Goal: Task Accomplishment & Management: Use online tool/utility

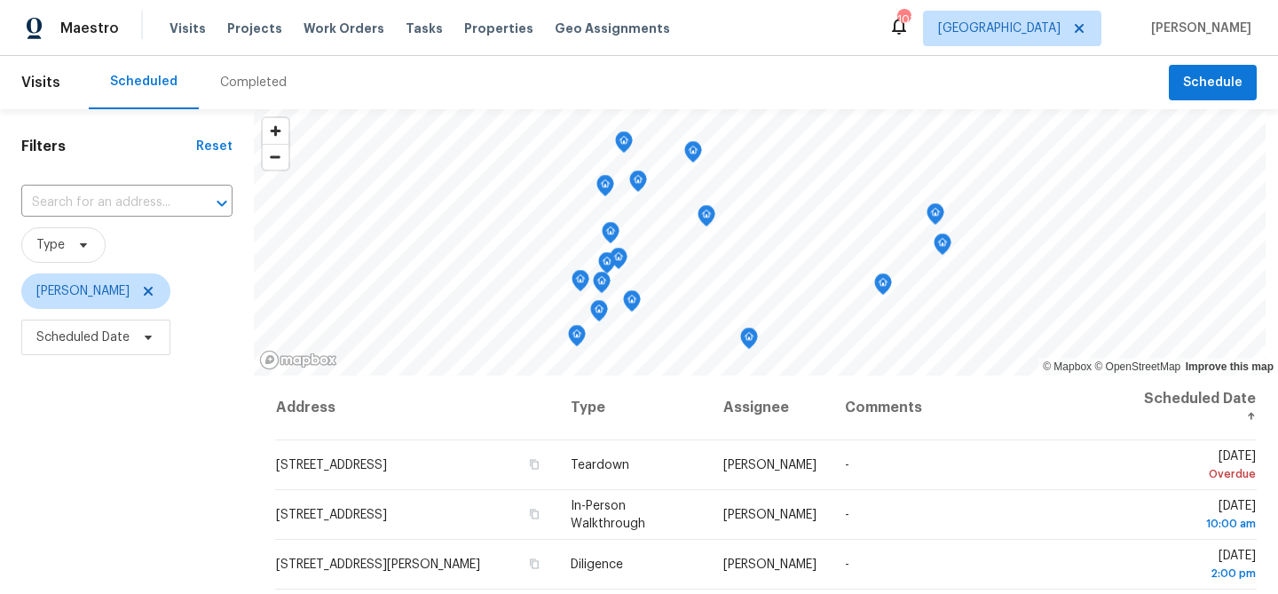
scroll to position [252, 0]
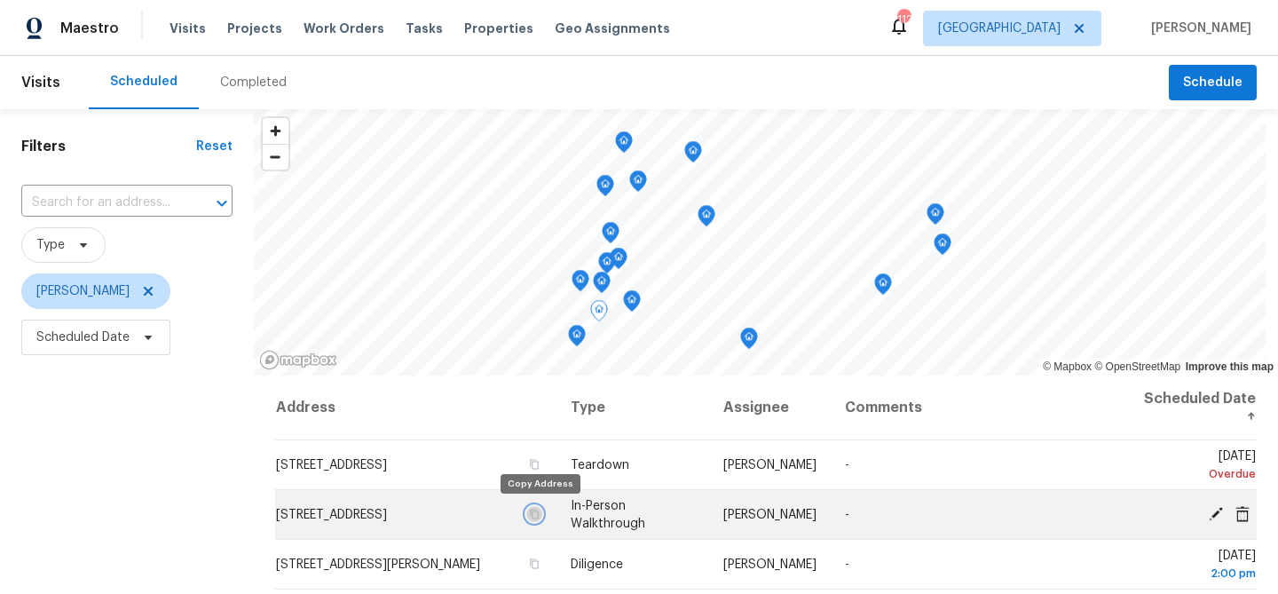
click at [539, 516] on icon "button" at bounding box center [534, 513] width 11 height 11
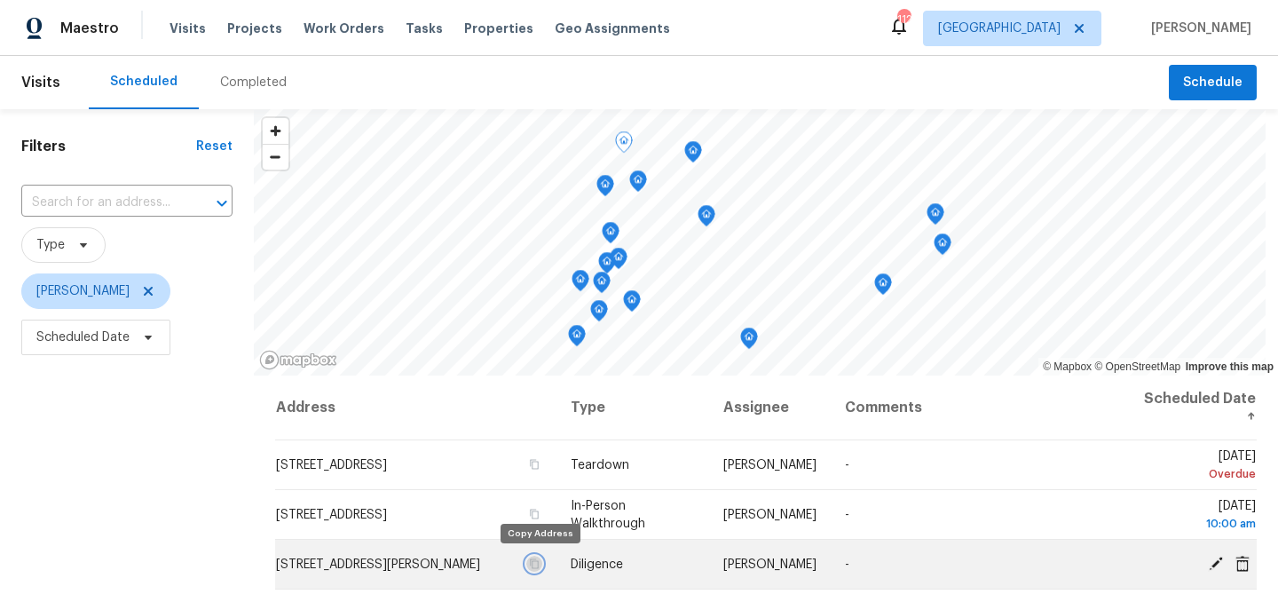
click at [539, 566] on icon "button" at bounding box center [534, 563] width 11 height 11
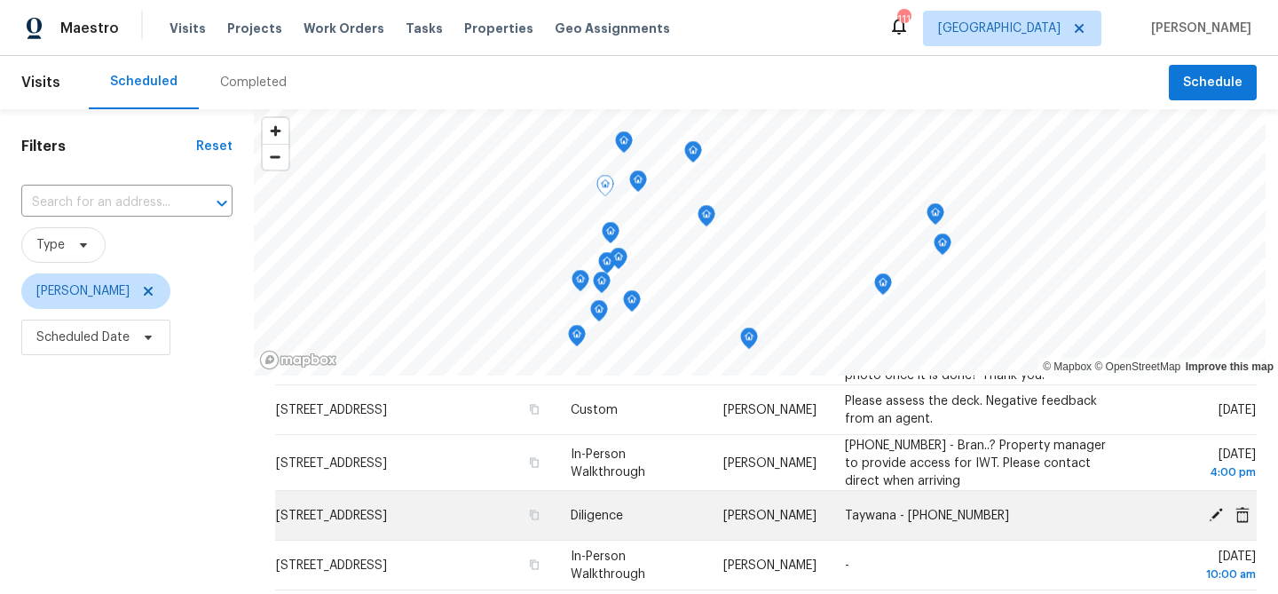
scroll to position [273, 0]
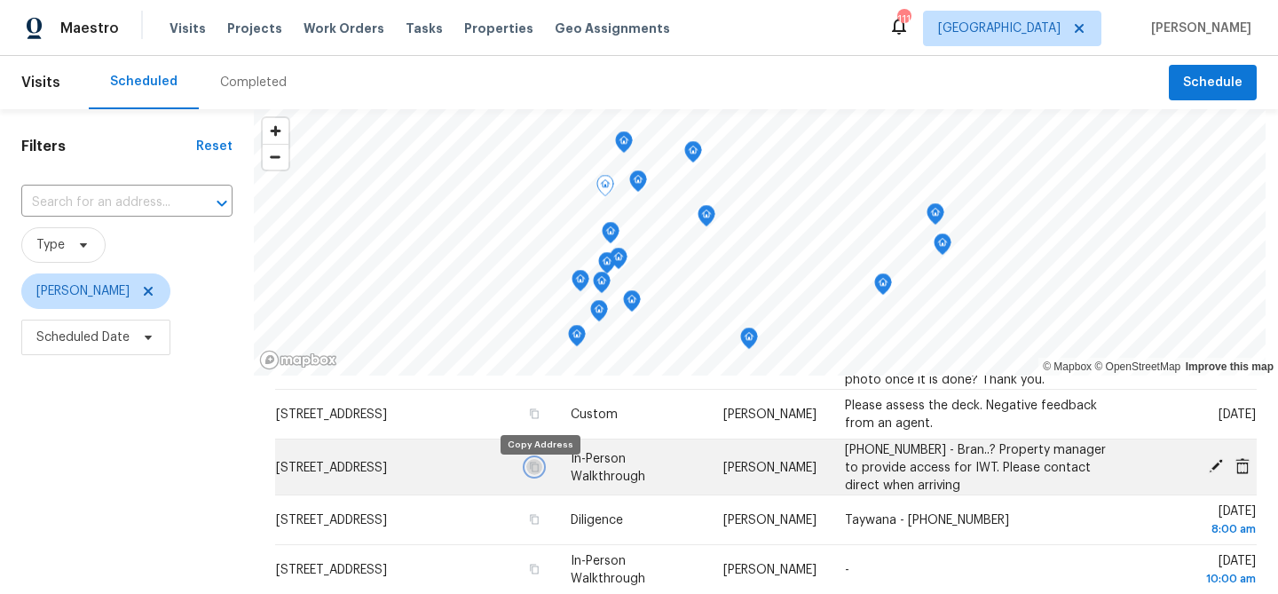
click at [539, 471] on icon "button" at bounding box center [534, 466] width 9 height 10
